Goal: Navigation & Orientation: Find specific page/section

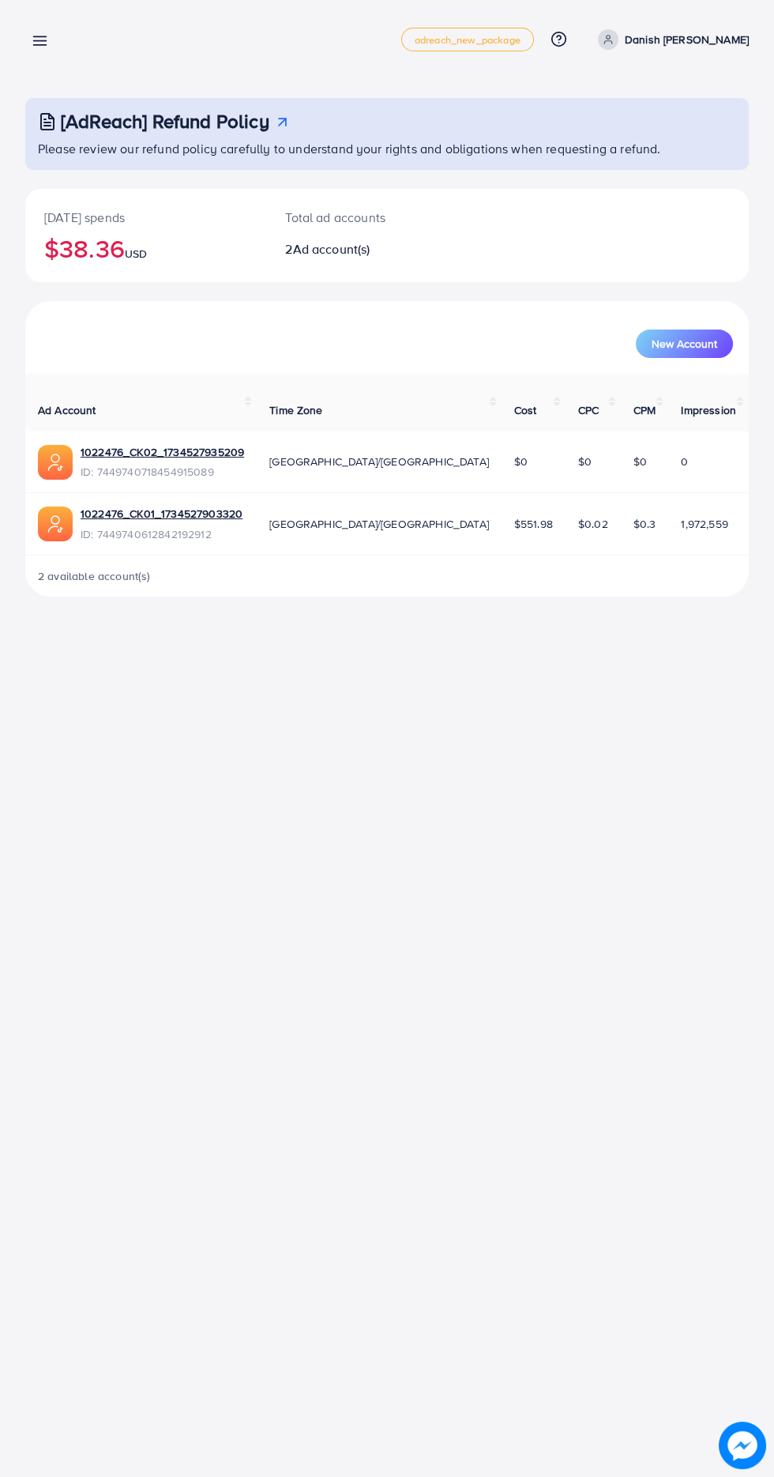
click at [57, 73] on div "[AdReach] Refund Policy Please review our refund policy carefully to understand…" at bounding box center [387, 311] width 774 height 622
click at [44, 41] on line at bounding box center [40, 41] width 13 height 0
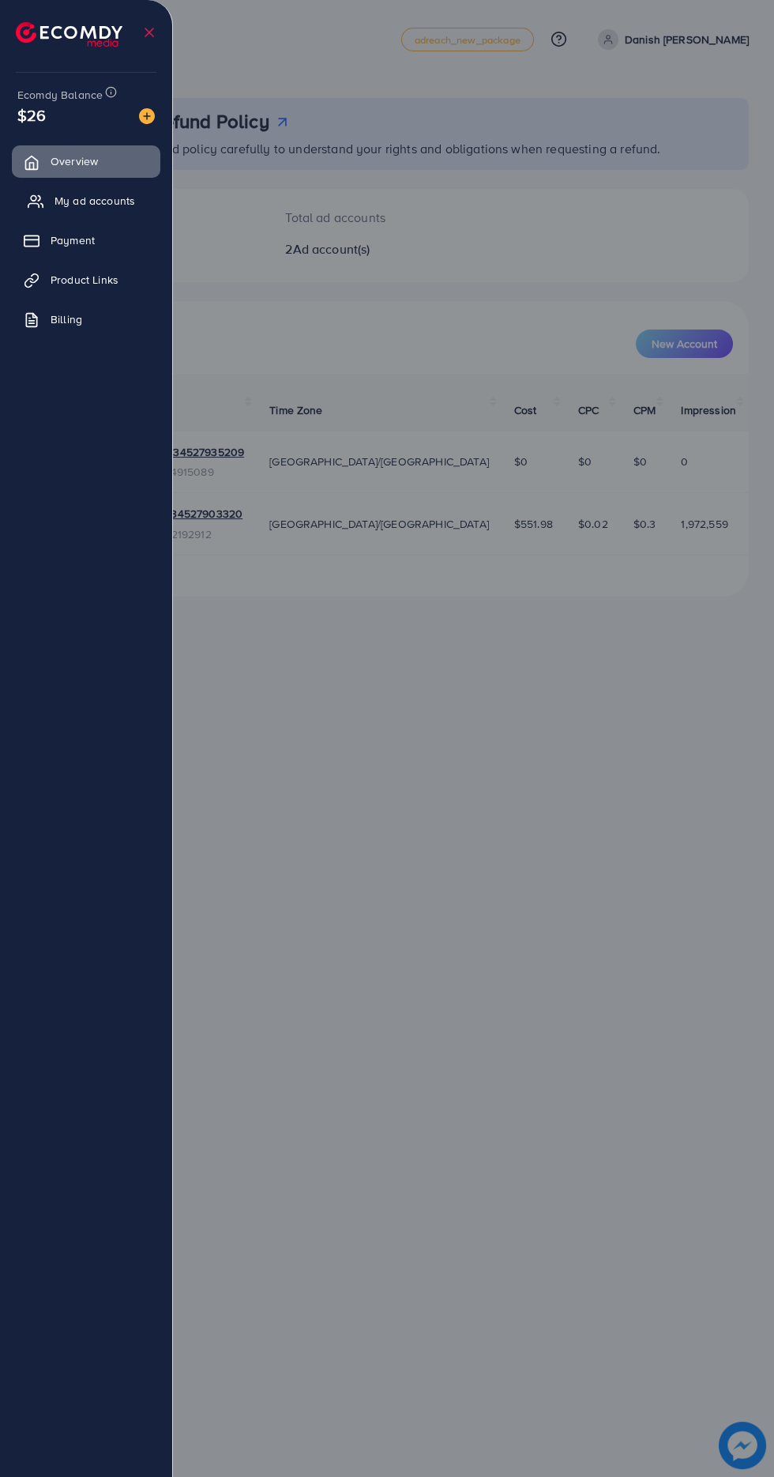
click at [125, 210] on link "My ad accounts" at bounding box center [86, 201] width 149 height 32
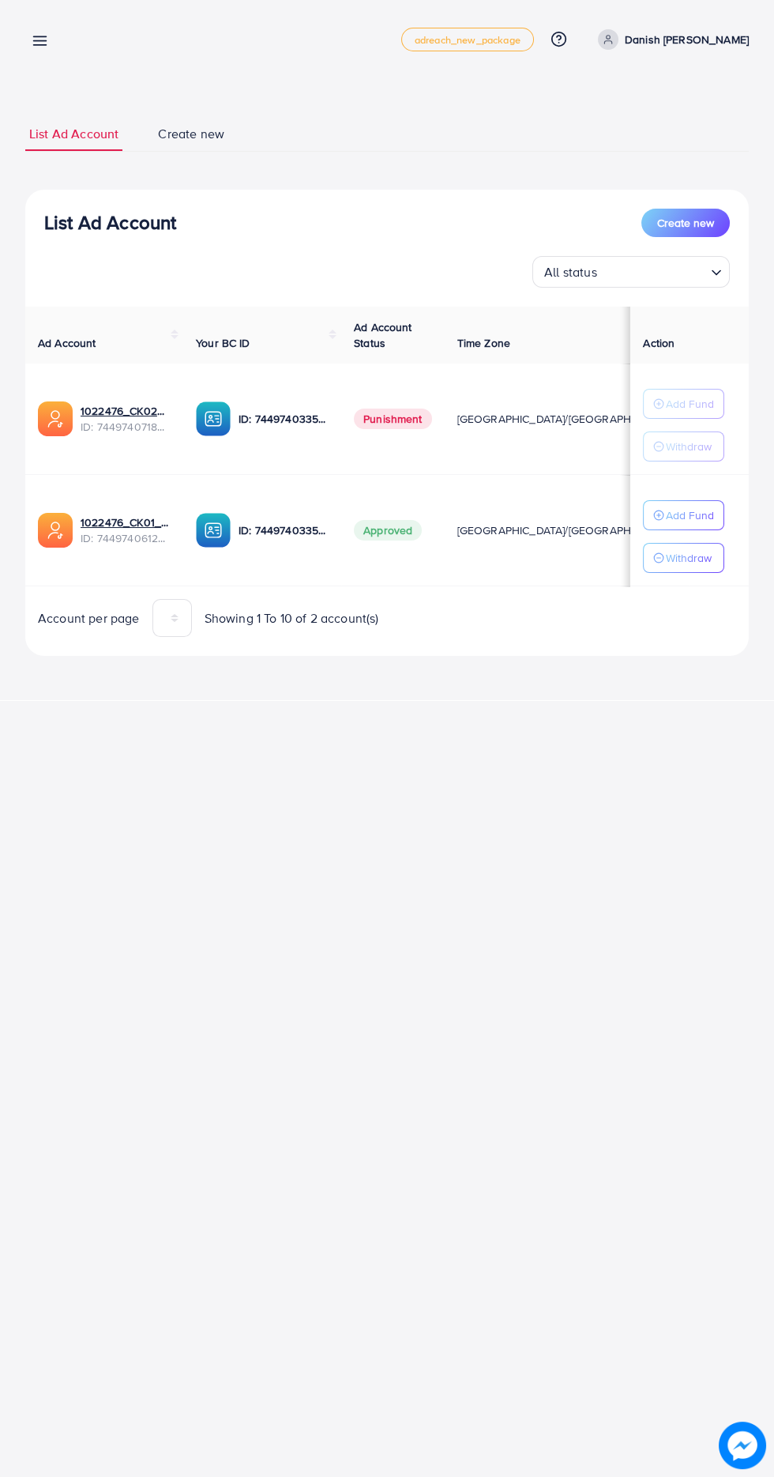
click at [76, 48] on div "My ad accounts adreach_new_package Help Center Contact Support Plans and Pricin…" at bounding box center [387, 39] width 724 height 44
click at [43, 41] on line at bounding box center [40, 41] width 13 height 0
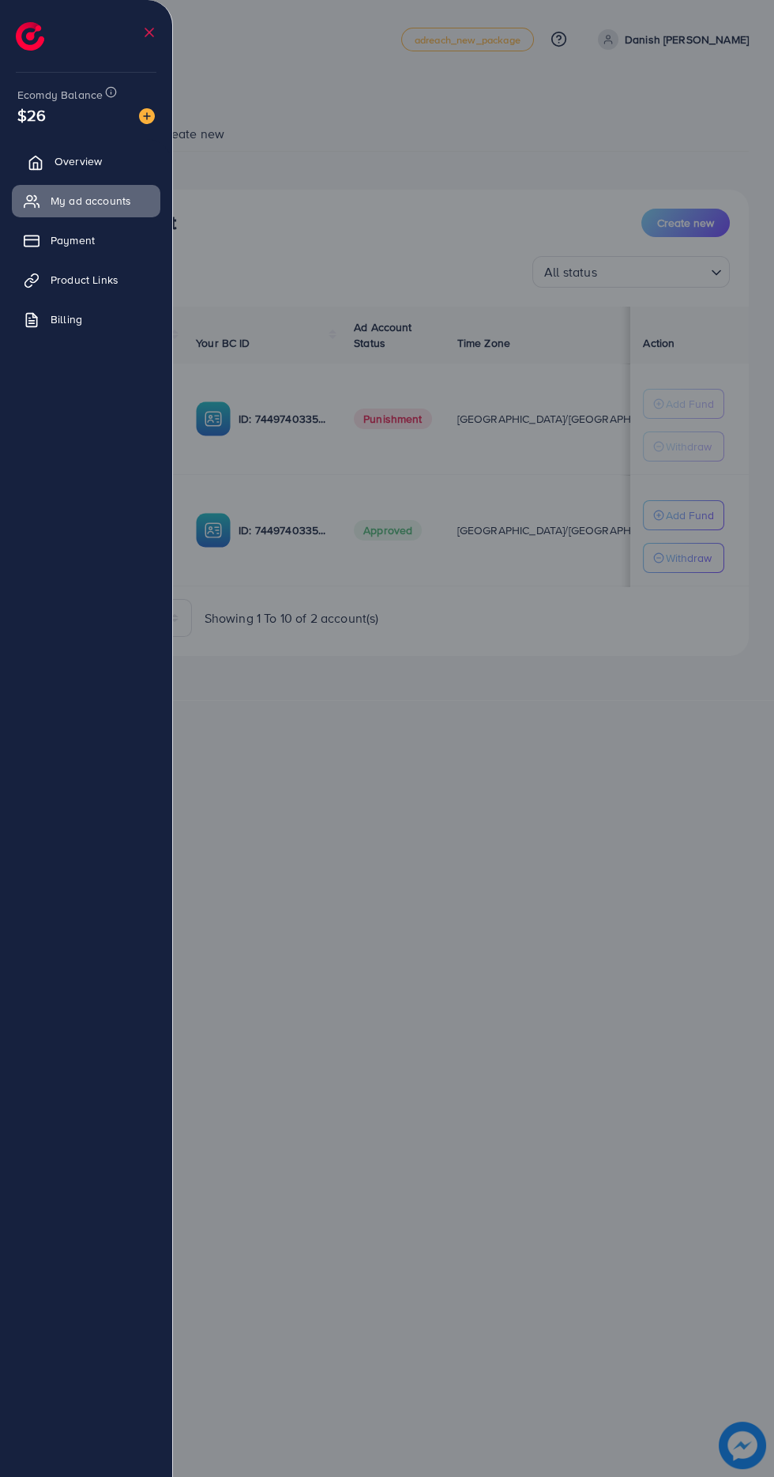
click at [121, 171] on link "Overview" at bounding box center [86, 161] width 149 height 32
